Goal: Task Accomplishment & Management: Use online tool/utility

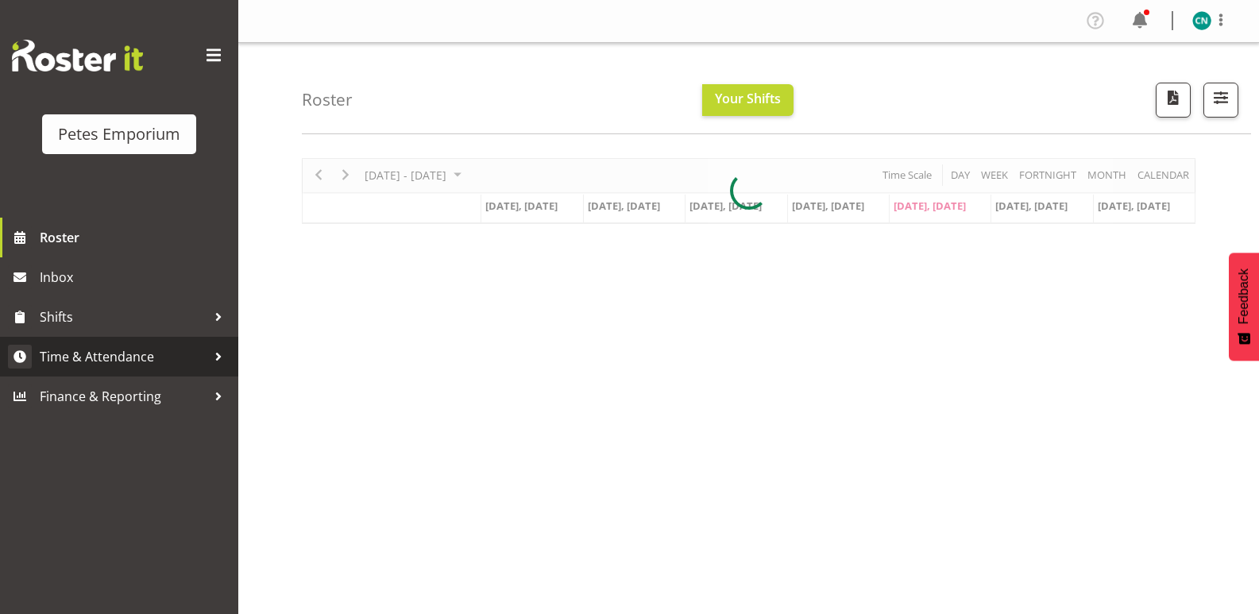
click at [122, 365] on span "Time & Attendance" at bounding box center [123, 357] width 167 height 24
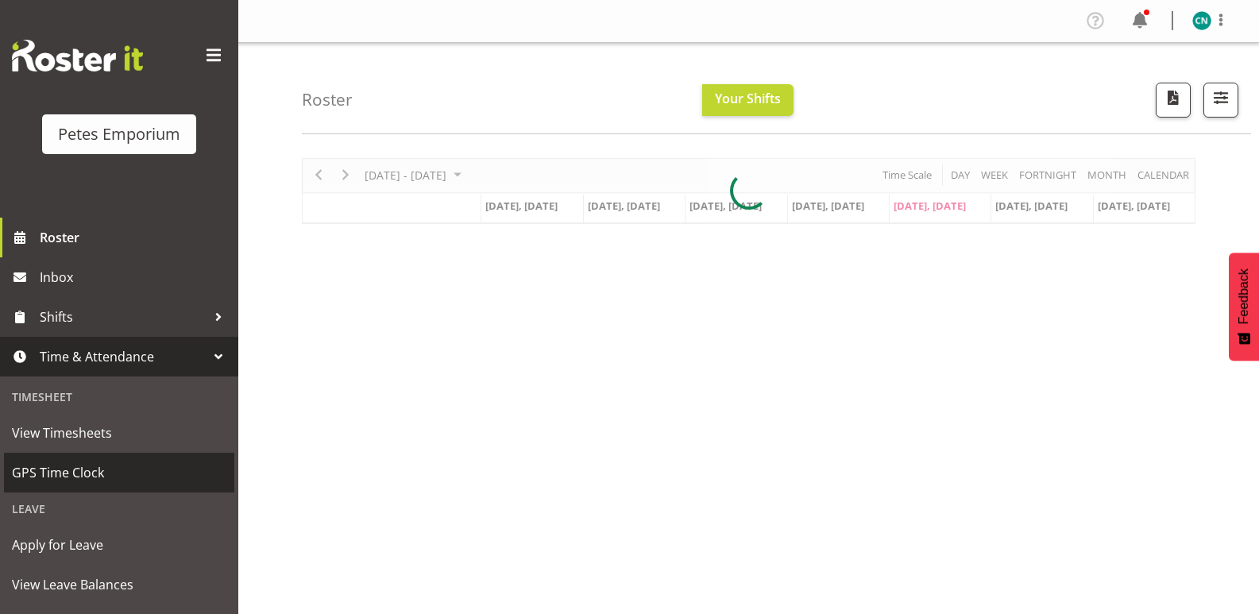
click at [74, 466] on span "GPS Time Clock" at bounding box center [119, 473] width 214 height 24
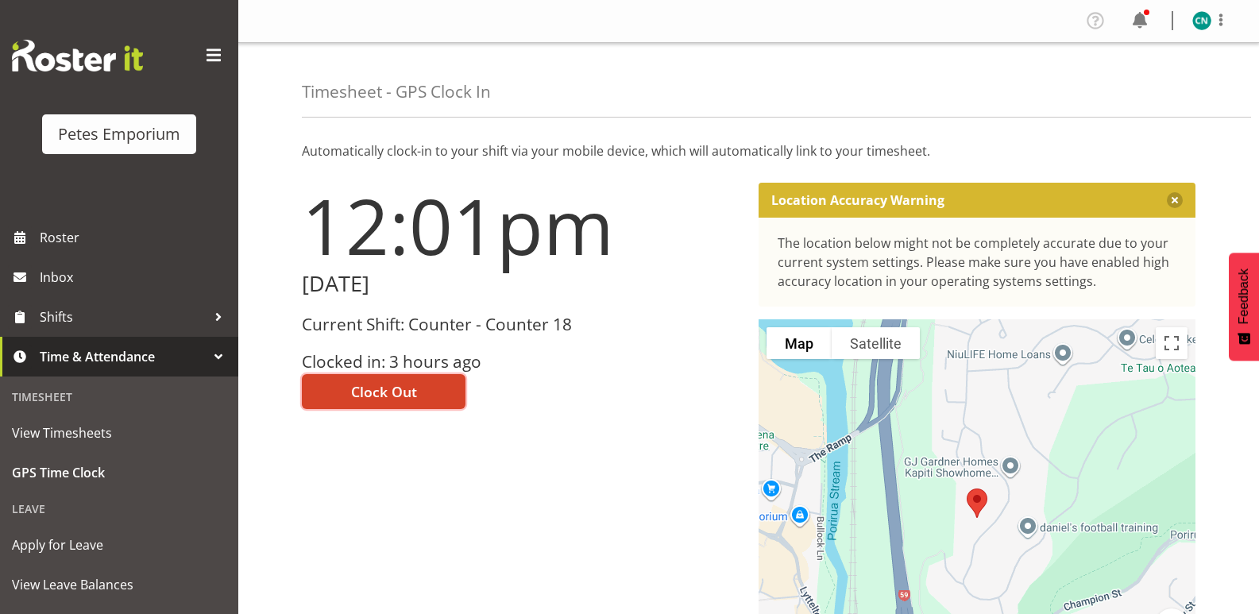
click at [383, 388] on span "Clock Out" at bounding box center [384, 391] width 66 height 21
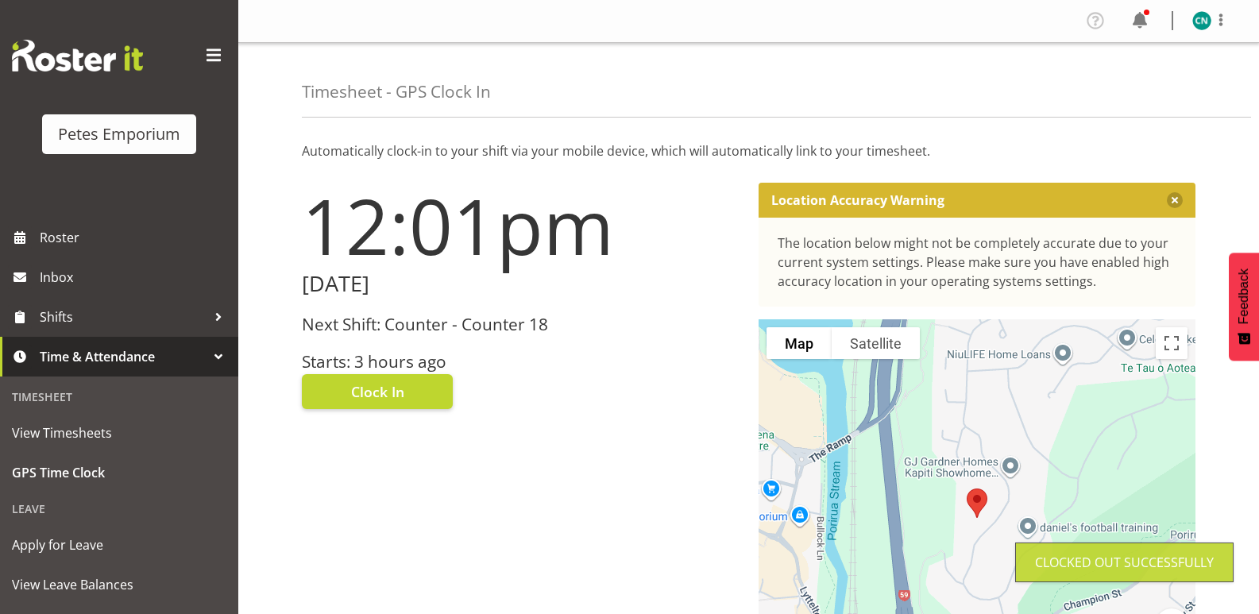
click at [1204, 25] on img at bounding box center [1201, 20] width 19 height 19
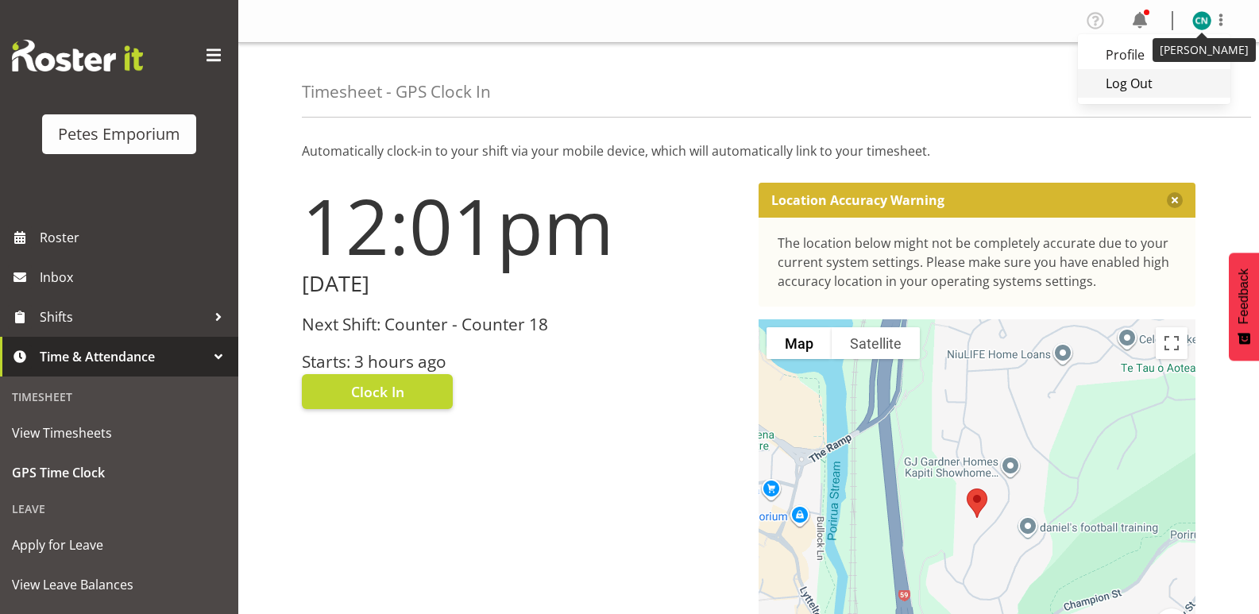
click at [1122, 87] on link "Log Out" at bounding box center [1154, 83] width 152 height 29
